Goal: Transaction & Acquisition: Purchase product/service

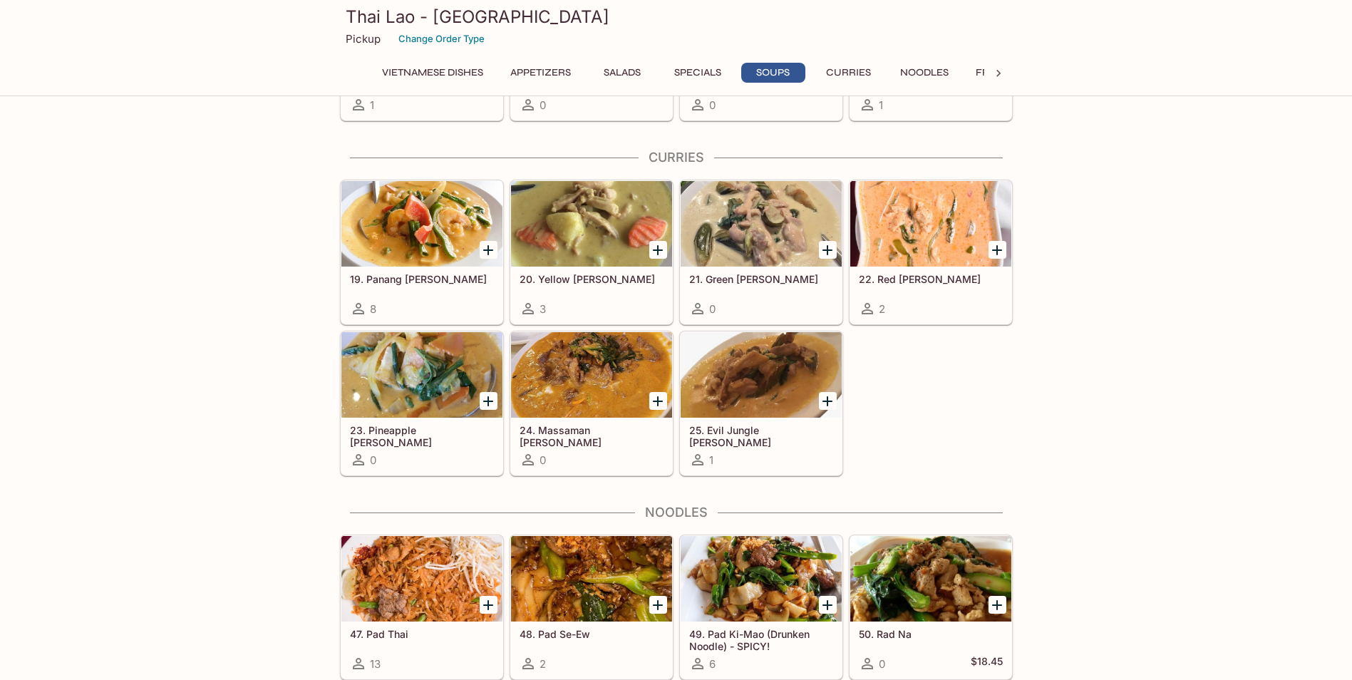
scroll to position [2138, 0]
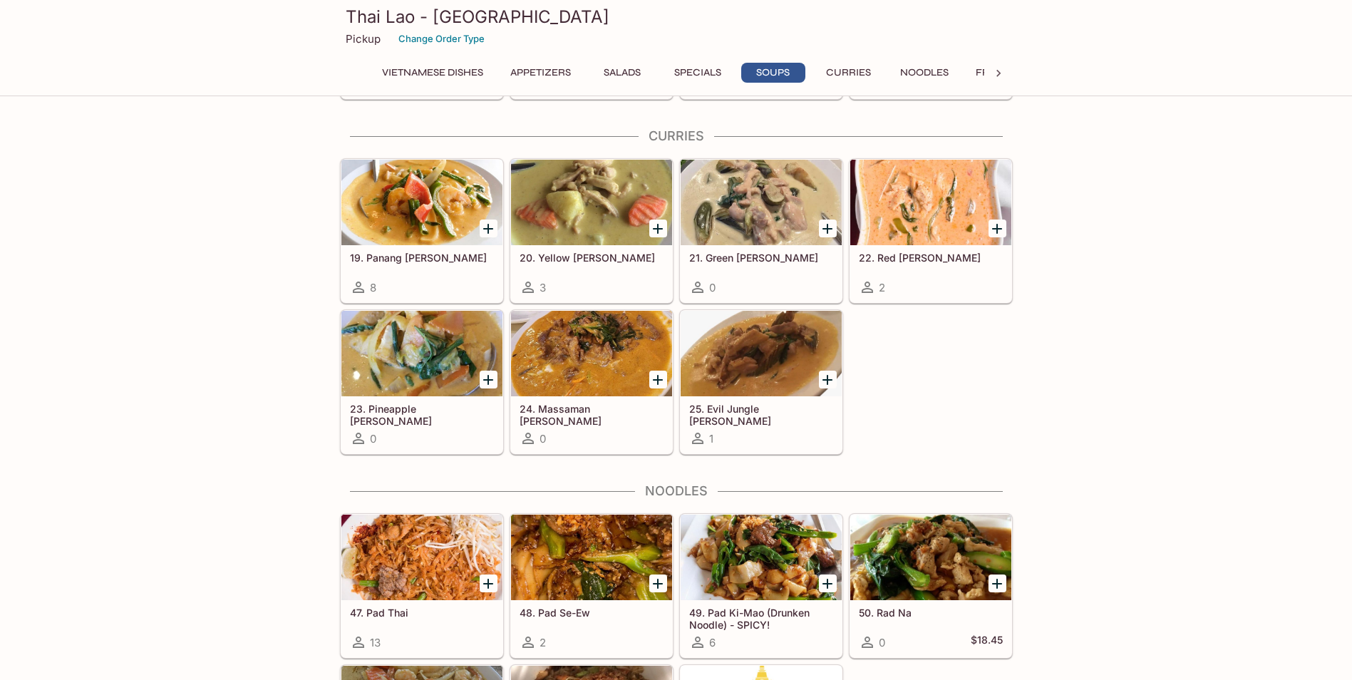
click at [730, 206] on div at bounding box center [761, 203] width 161 height 86
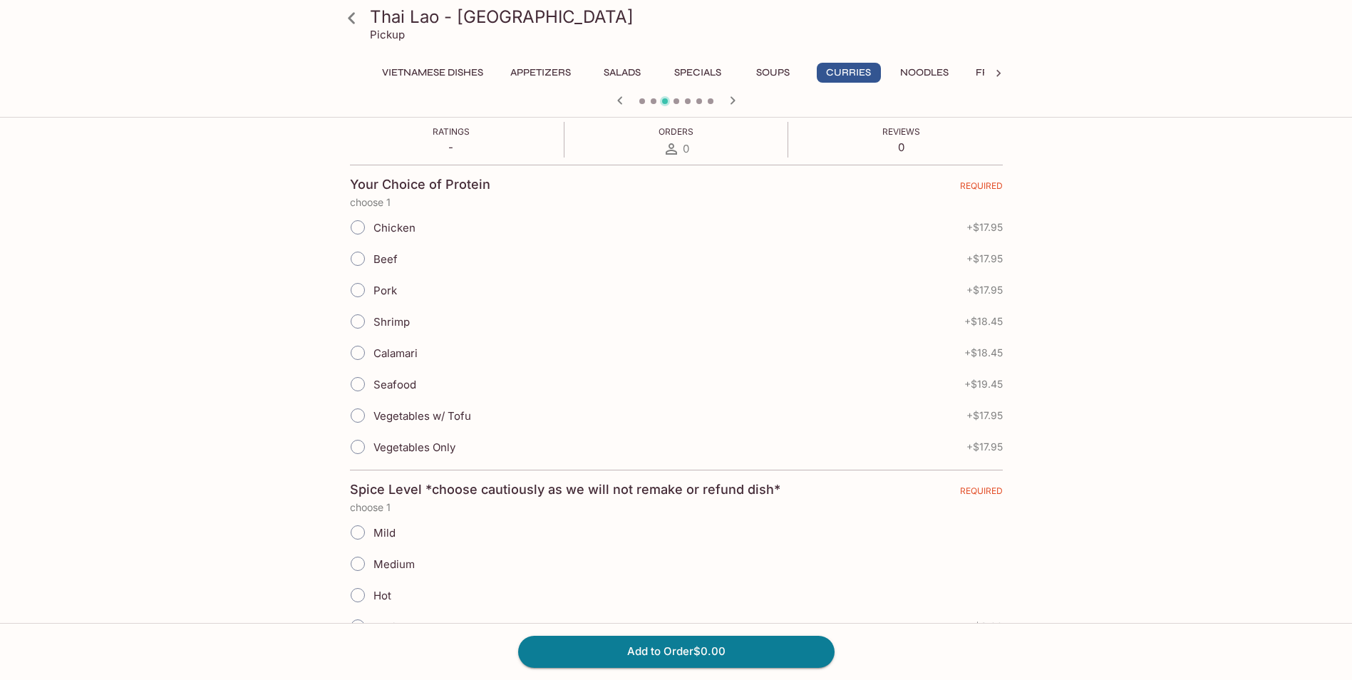
scroll to position [285, 0]
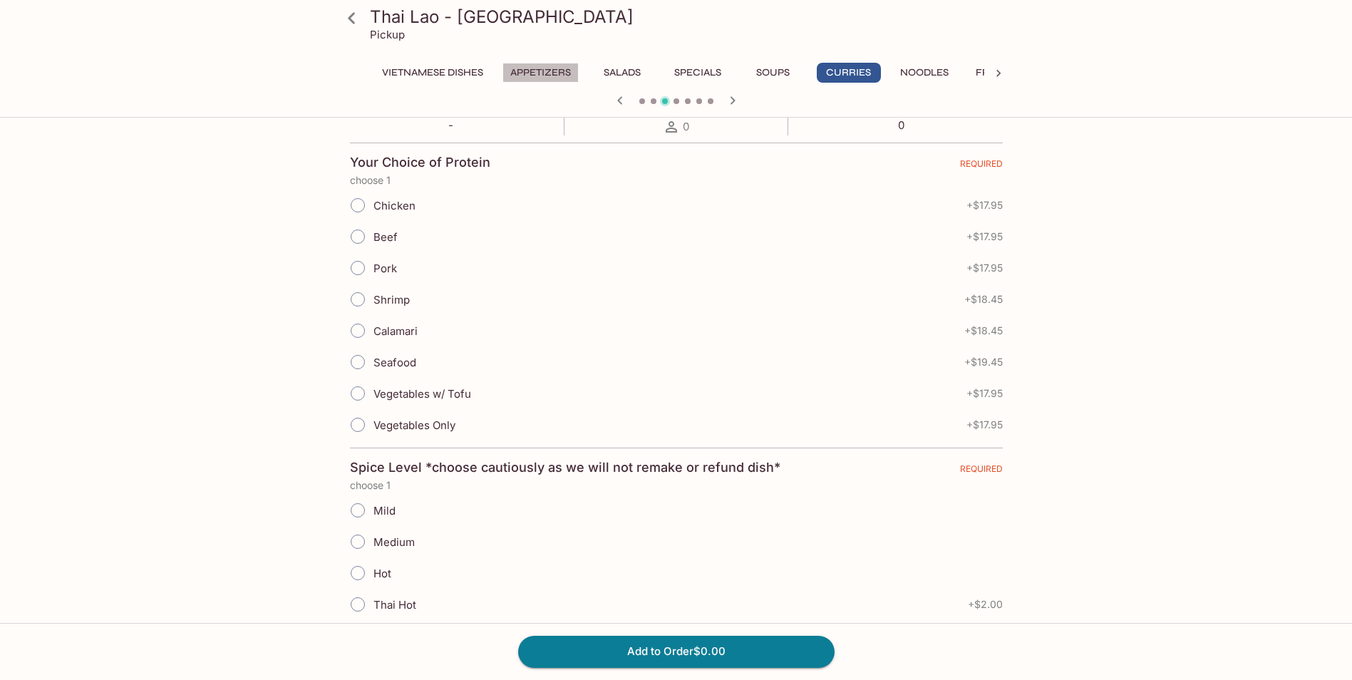
click at [562, 72] on button "Appetizers" at bounding box center [540, 73] width 76 height 20
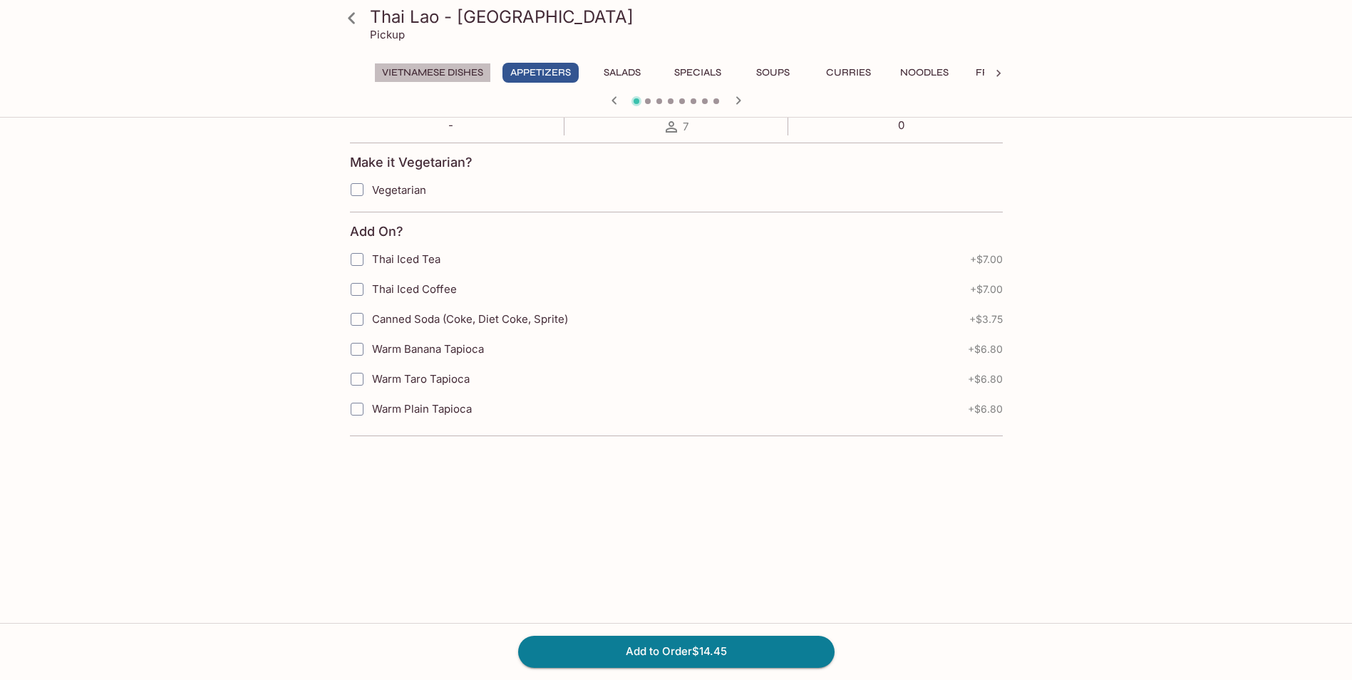
click at [427, 68] on button "Vietnamese Dishes" at bounding box center [432, 73] width 117 height 20
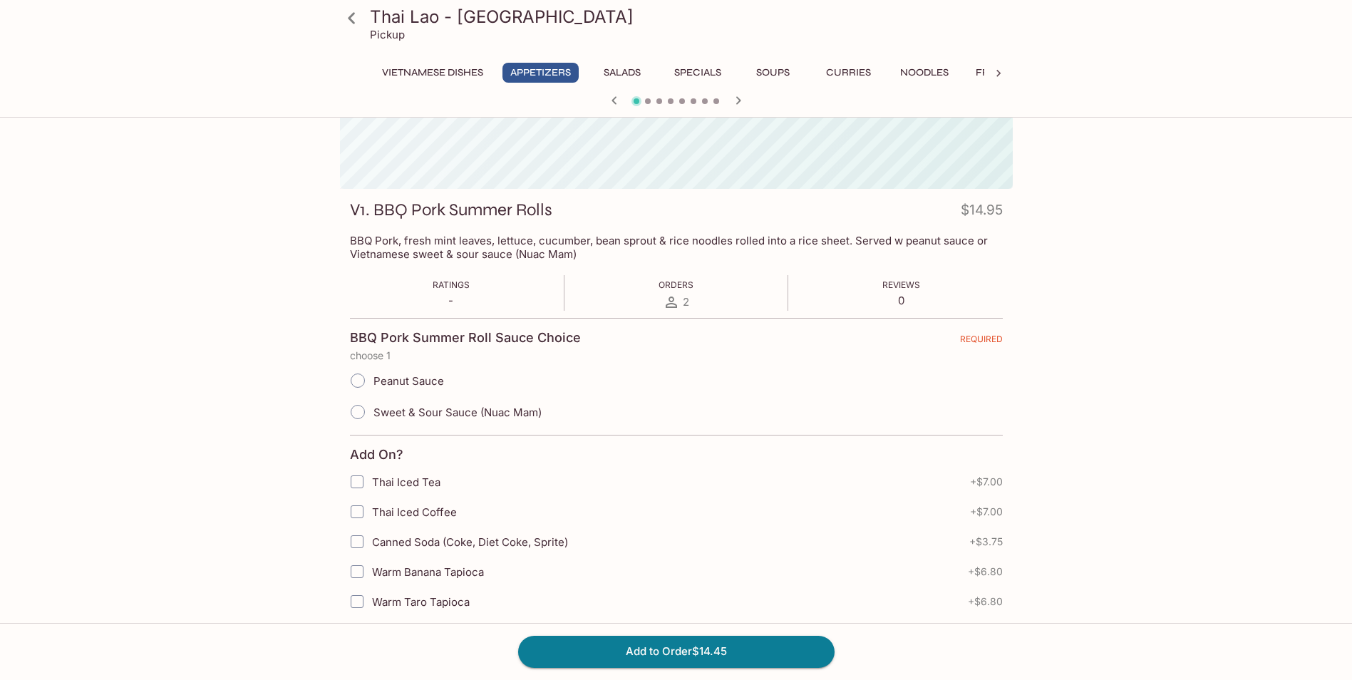
scroll to position [261, 0]
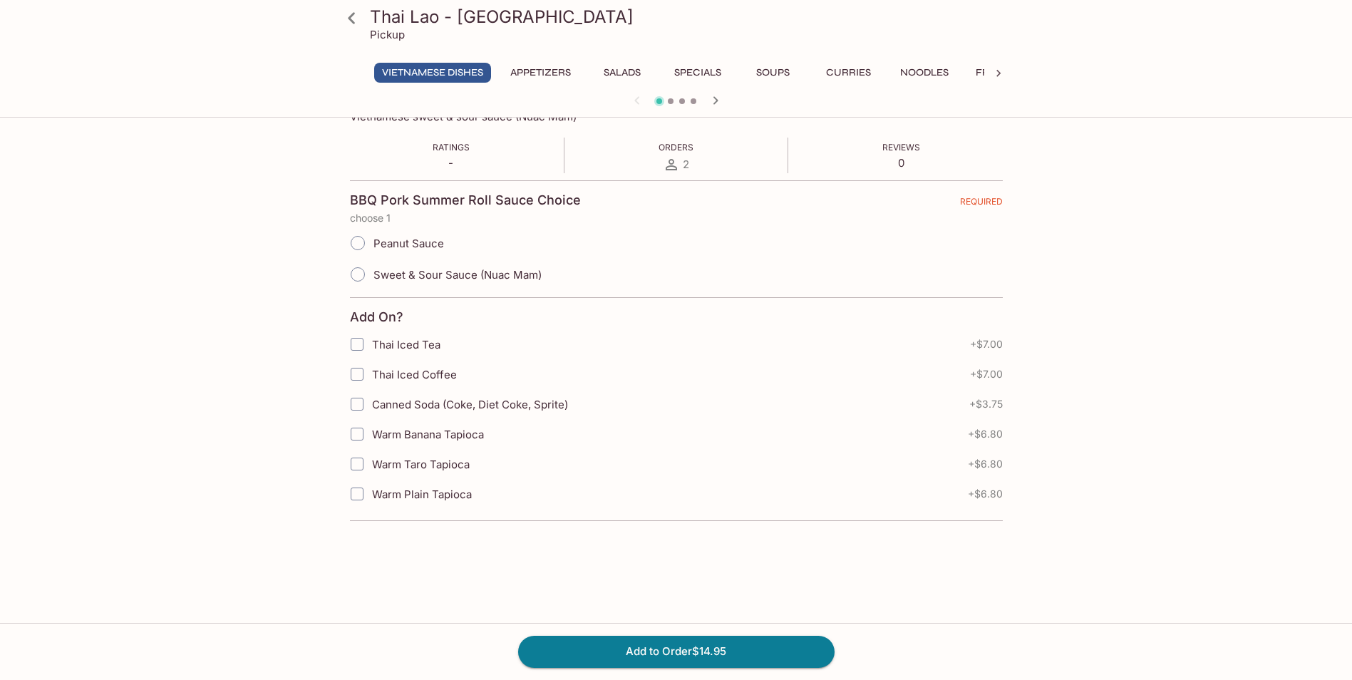
click at [351, 15] on icon at bounding box center [351, 17] width 7 height 11
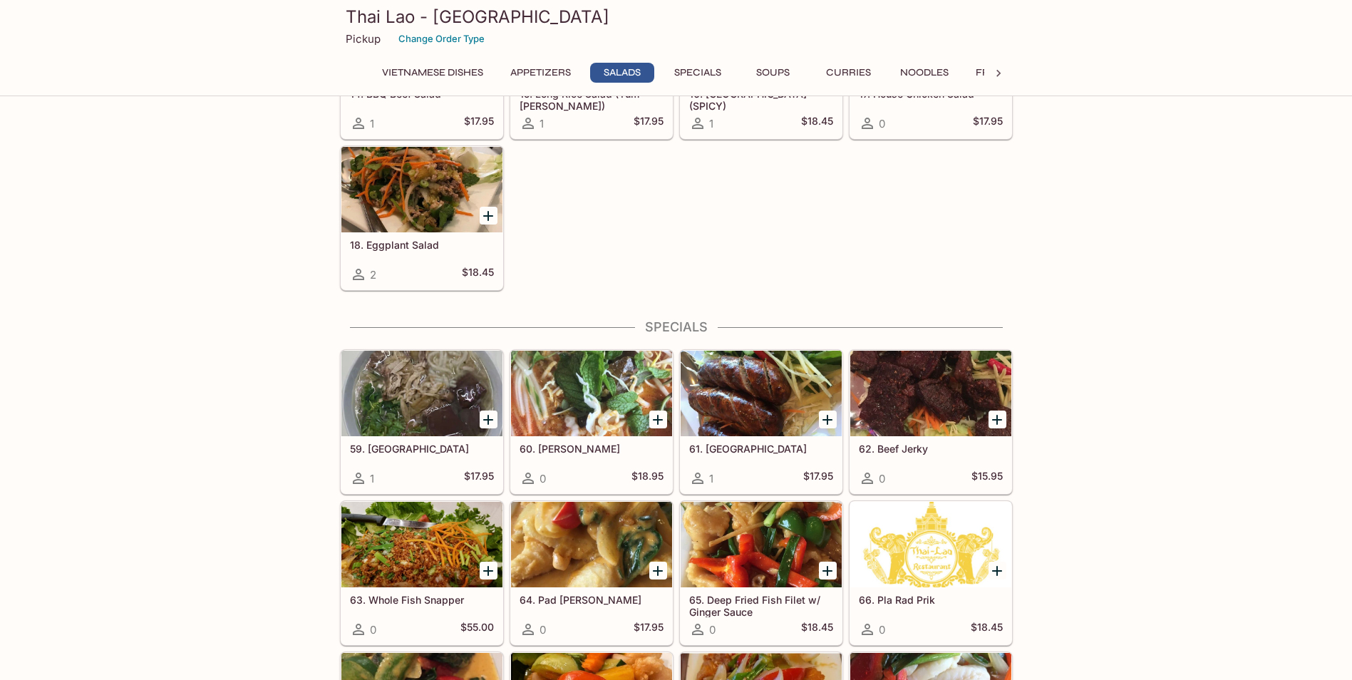
scroll to position [998, 0]
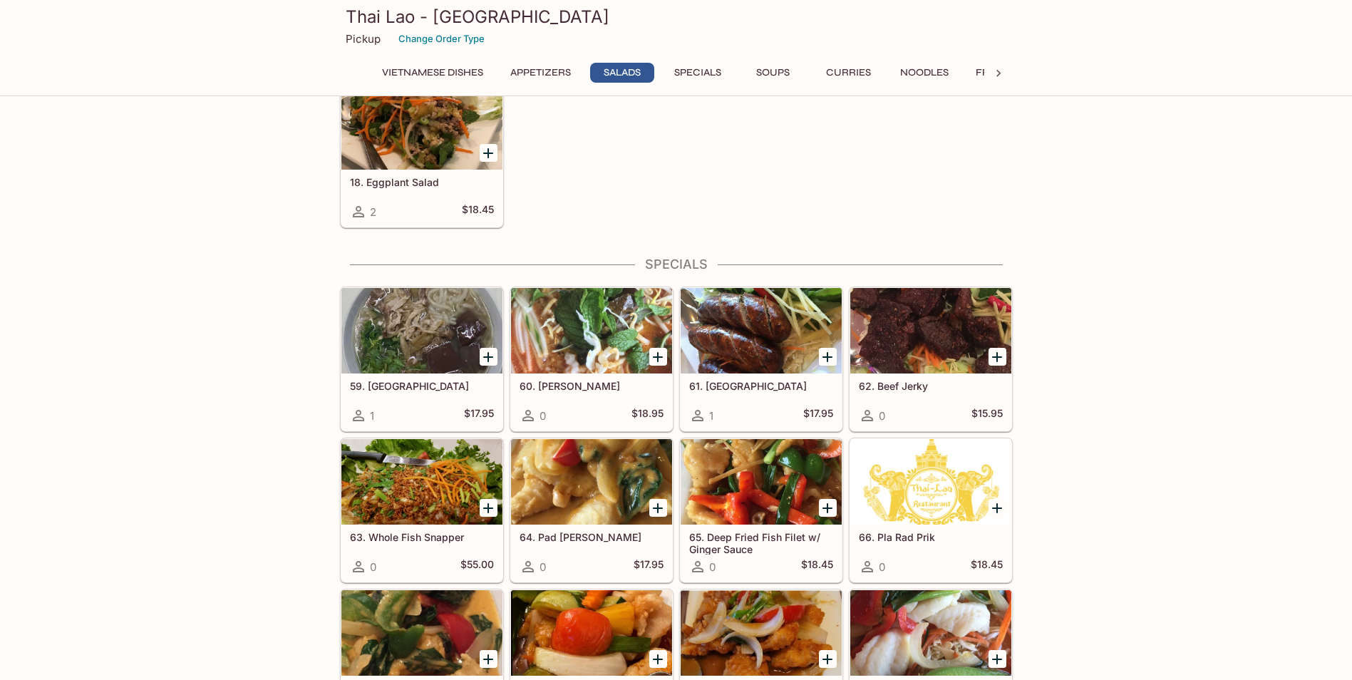
click at [784, 346] on div at bounding box center [761, 331] width 161 height 86
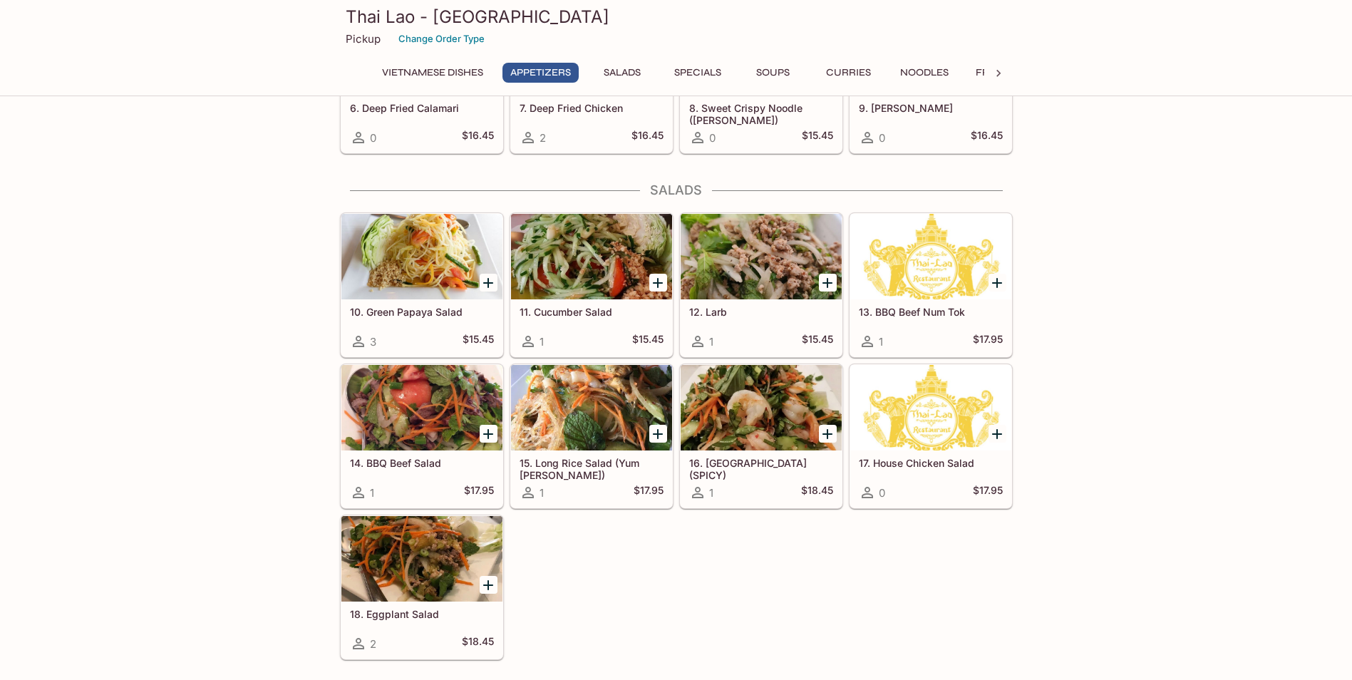
scroll to position [918, 0]
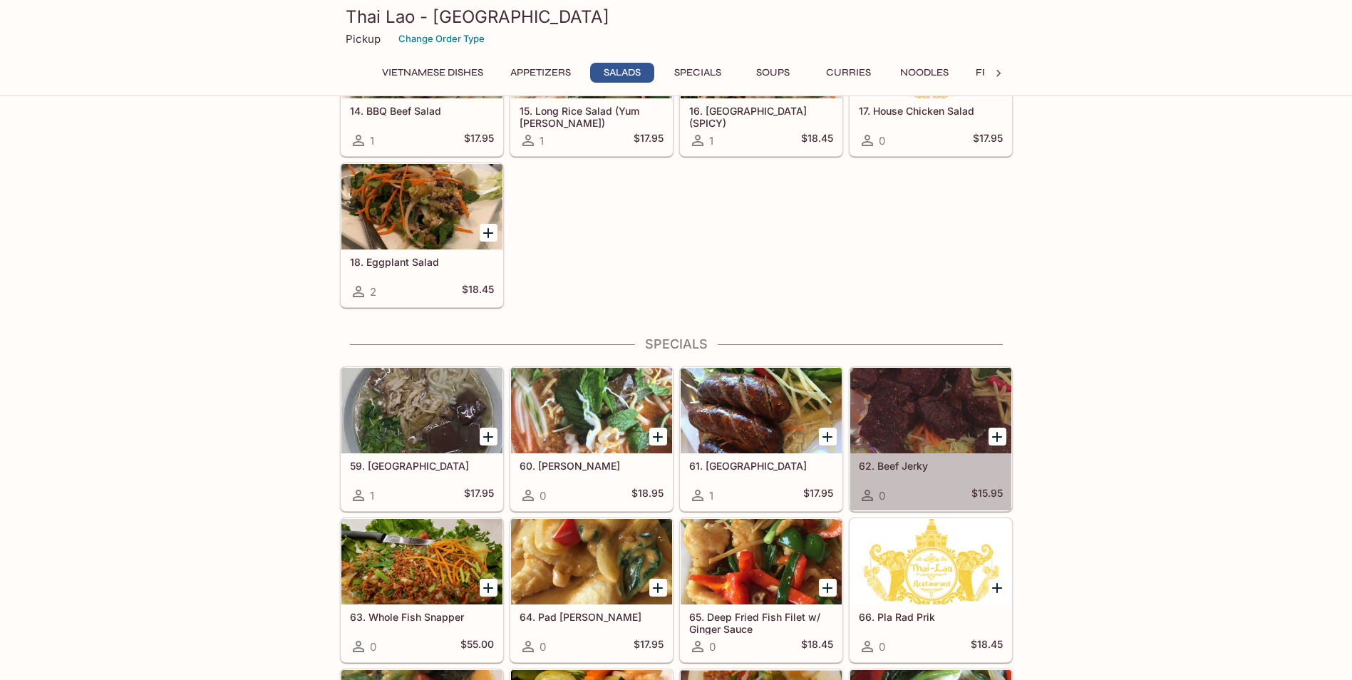
click at [946, 429] on div at bounding box center [930, 411] width 161 height 86
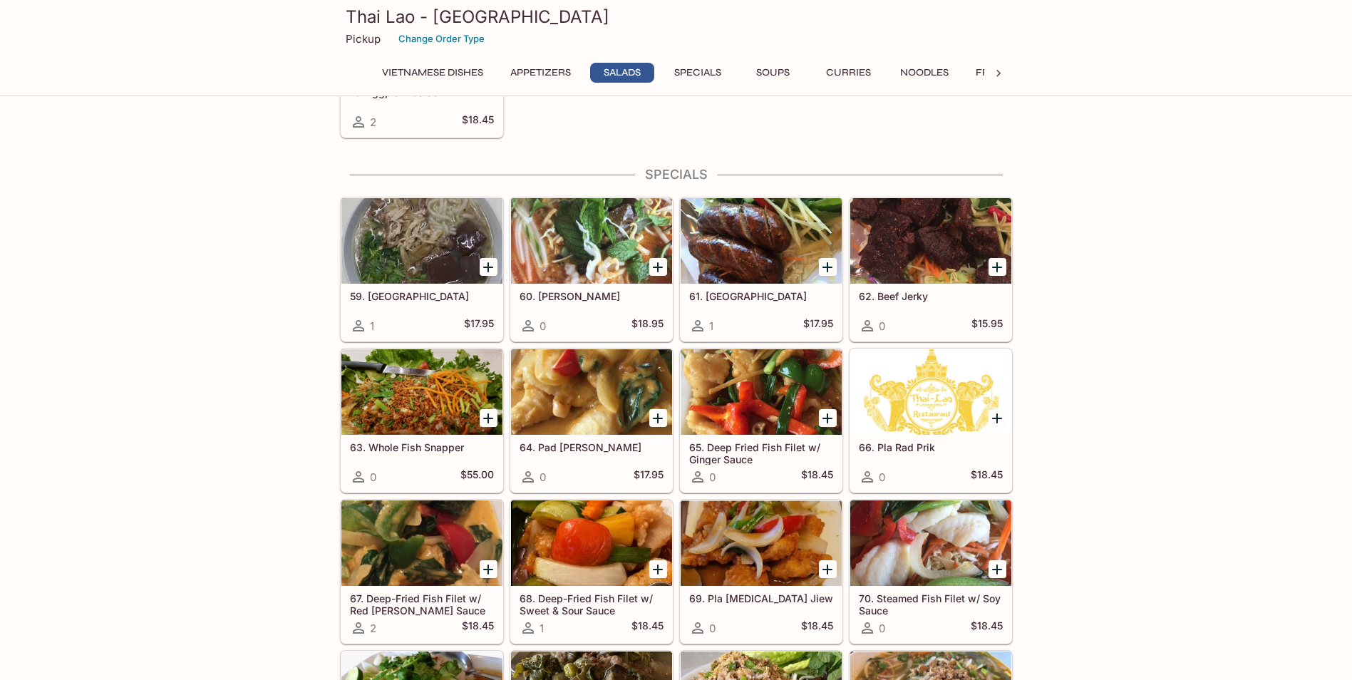
scroll to position [1132, 0]
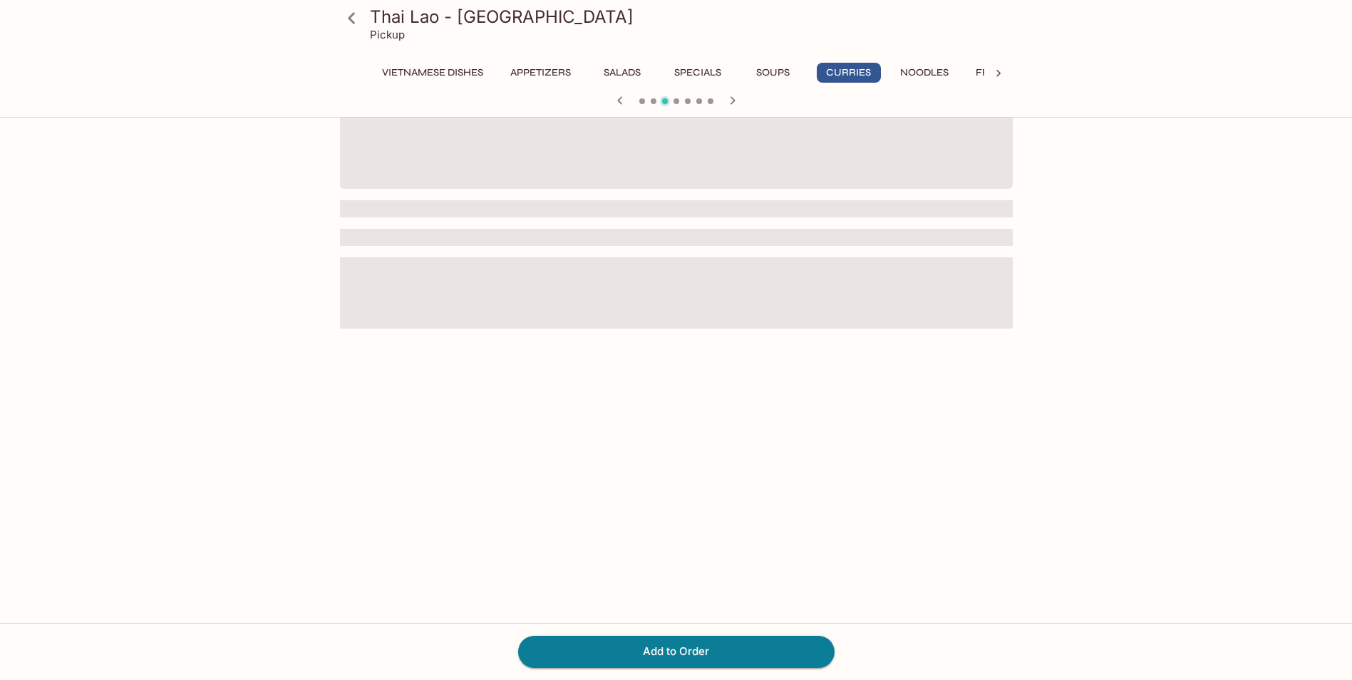
scroll to position [123, 0]
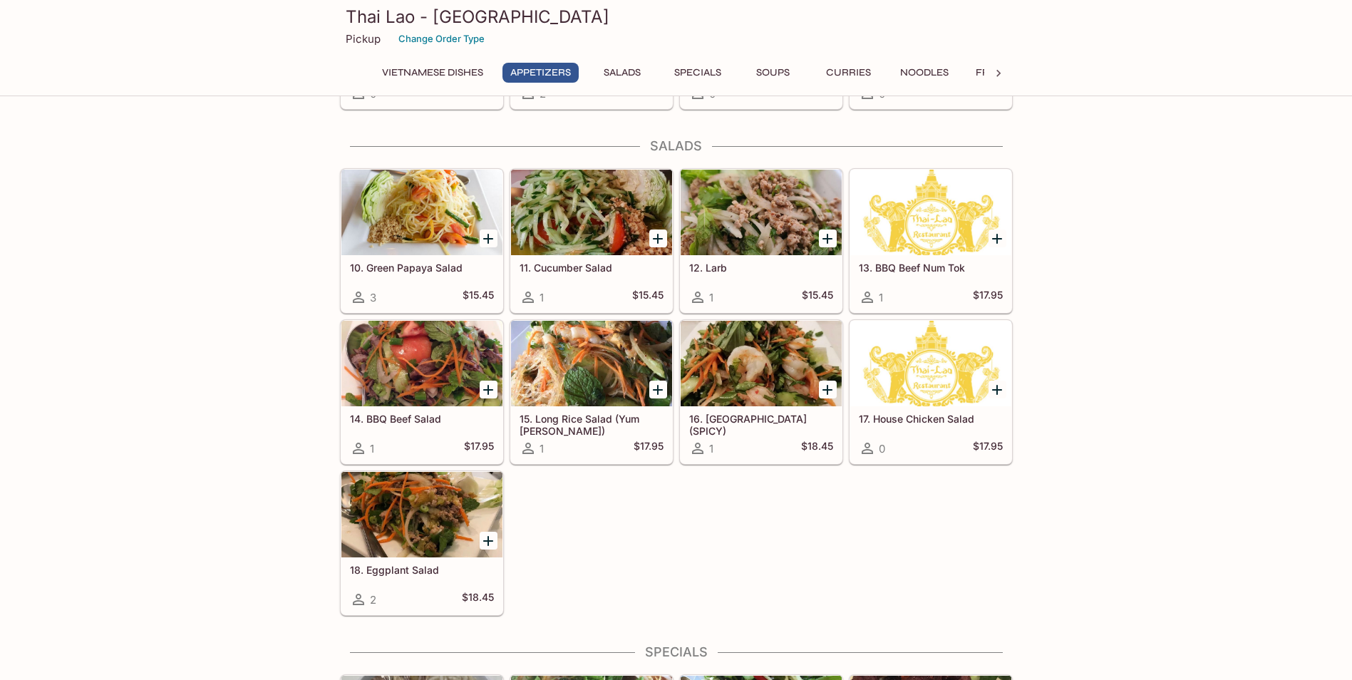
scroll to position [570, 0]
